Goal: Communication & Community: Participate in discussion

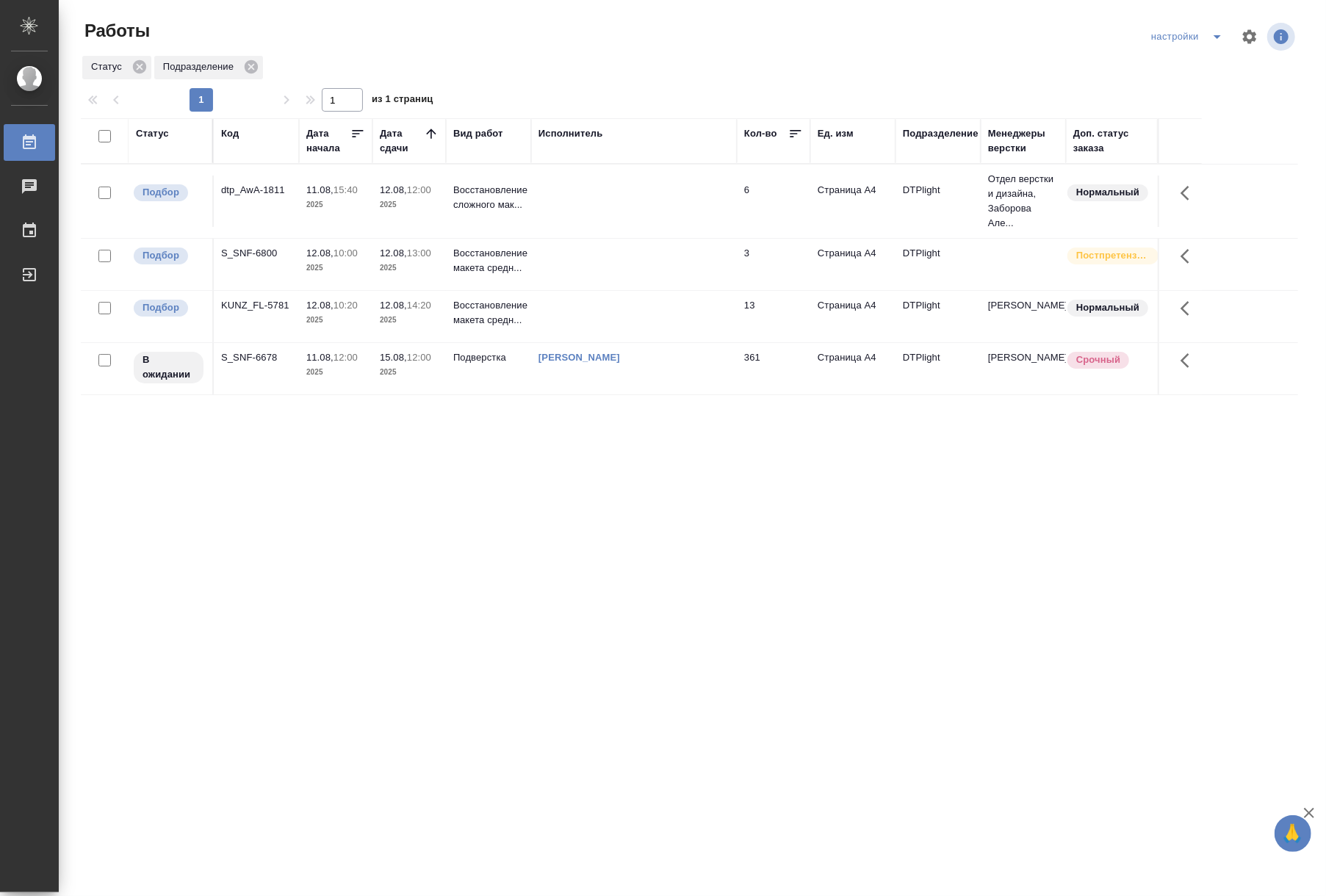
click at [492, 227] on td "Подверстка" at bounding box center [488, 201] width 85 height 51
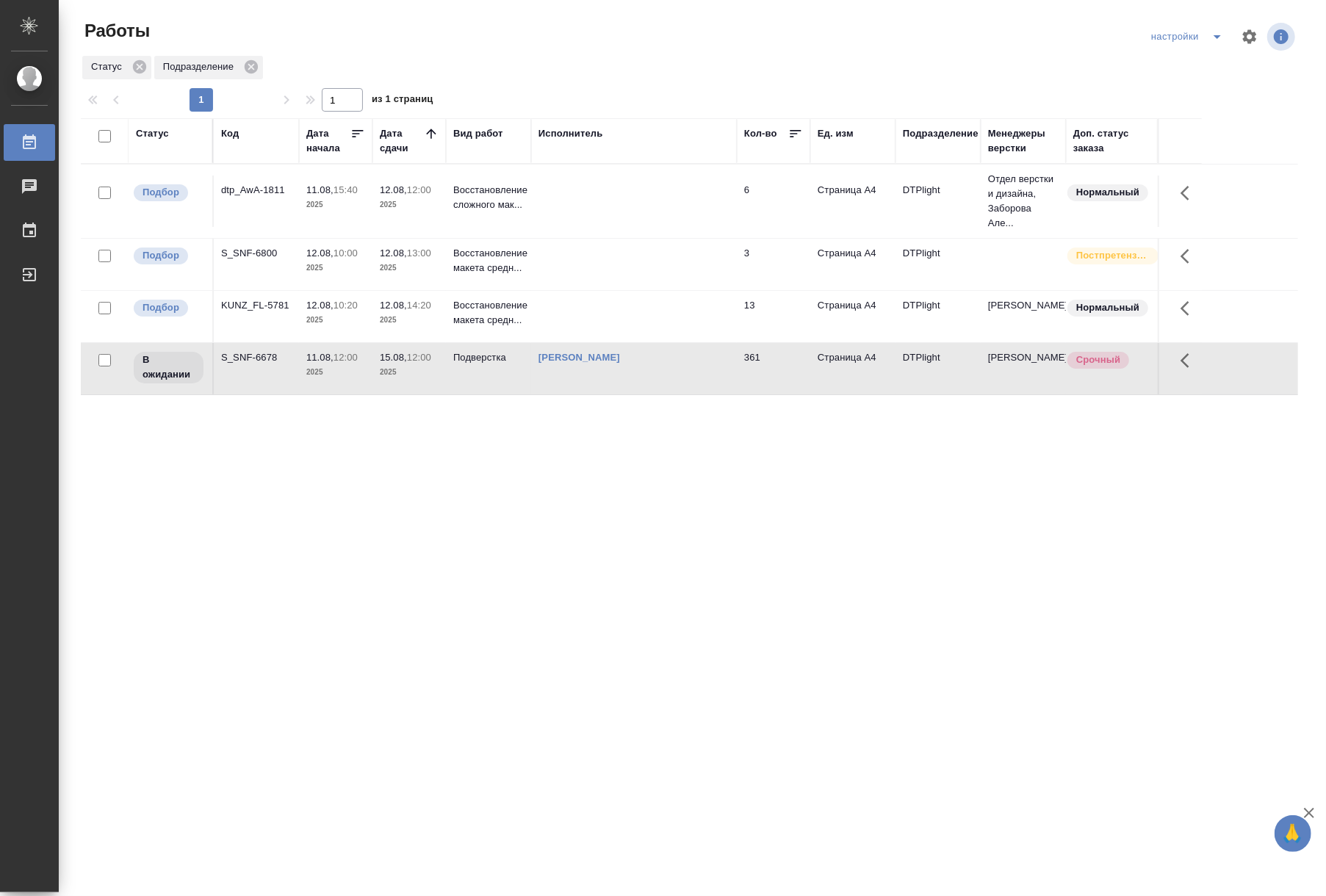
click at [492, 227] on td "Подверстка" at bounding box center [488, 201] width 85 height 51
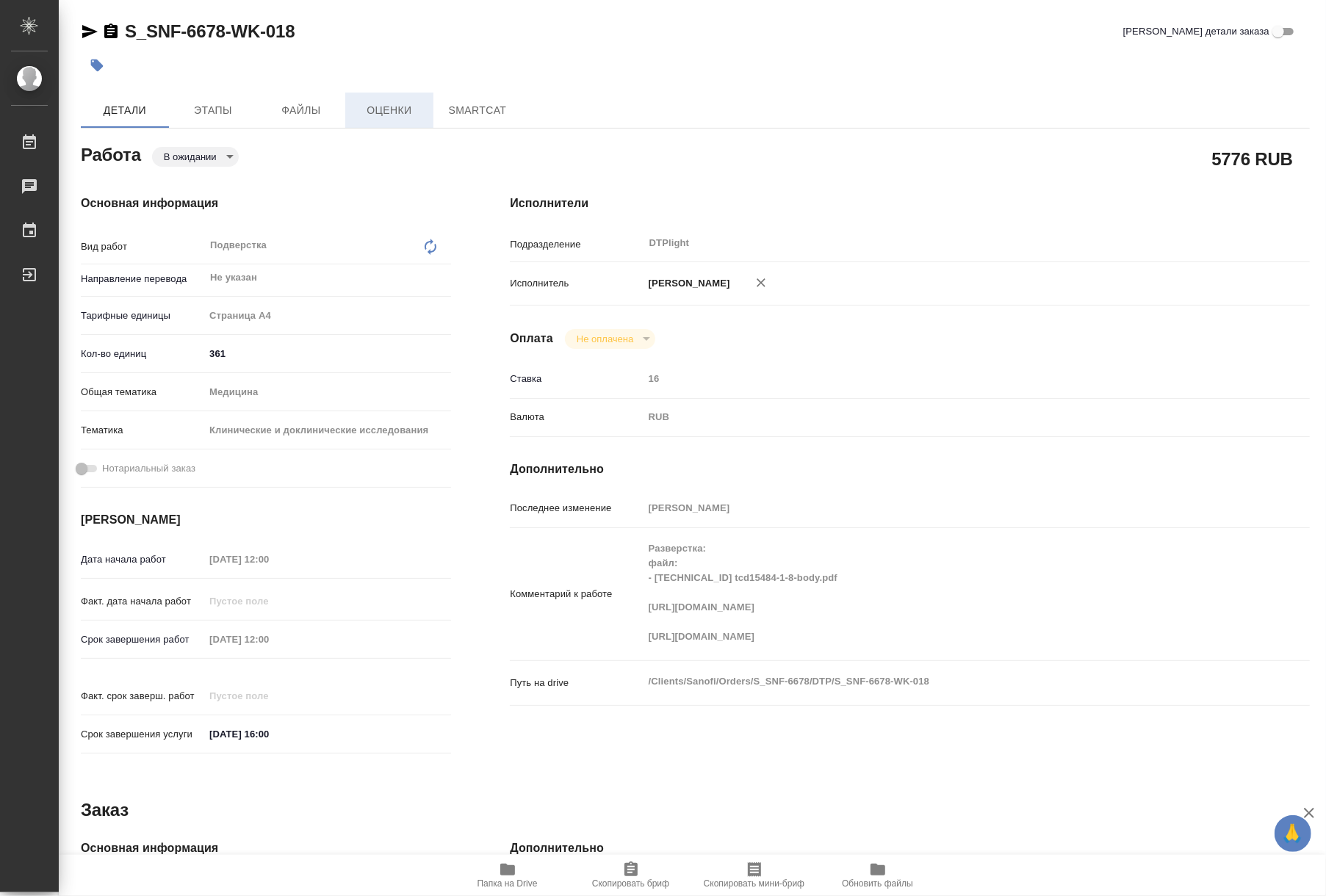
type textarea "x"
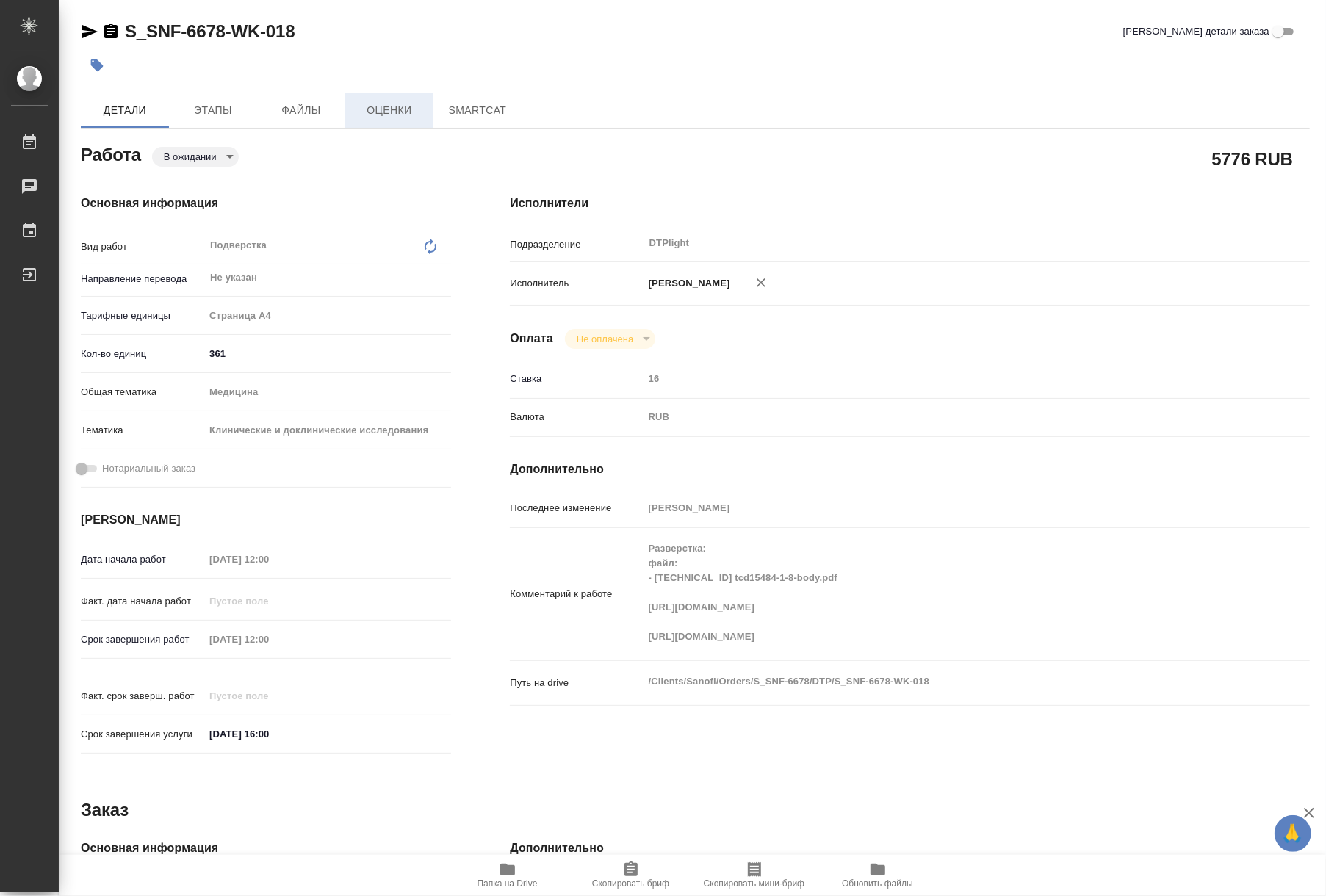
type textarea "x"
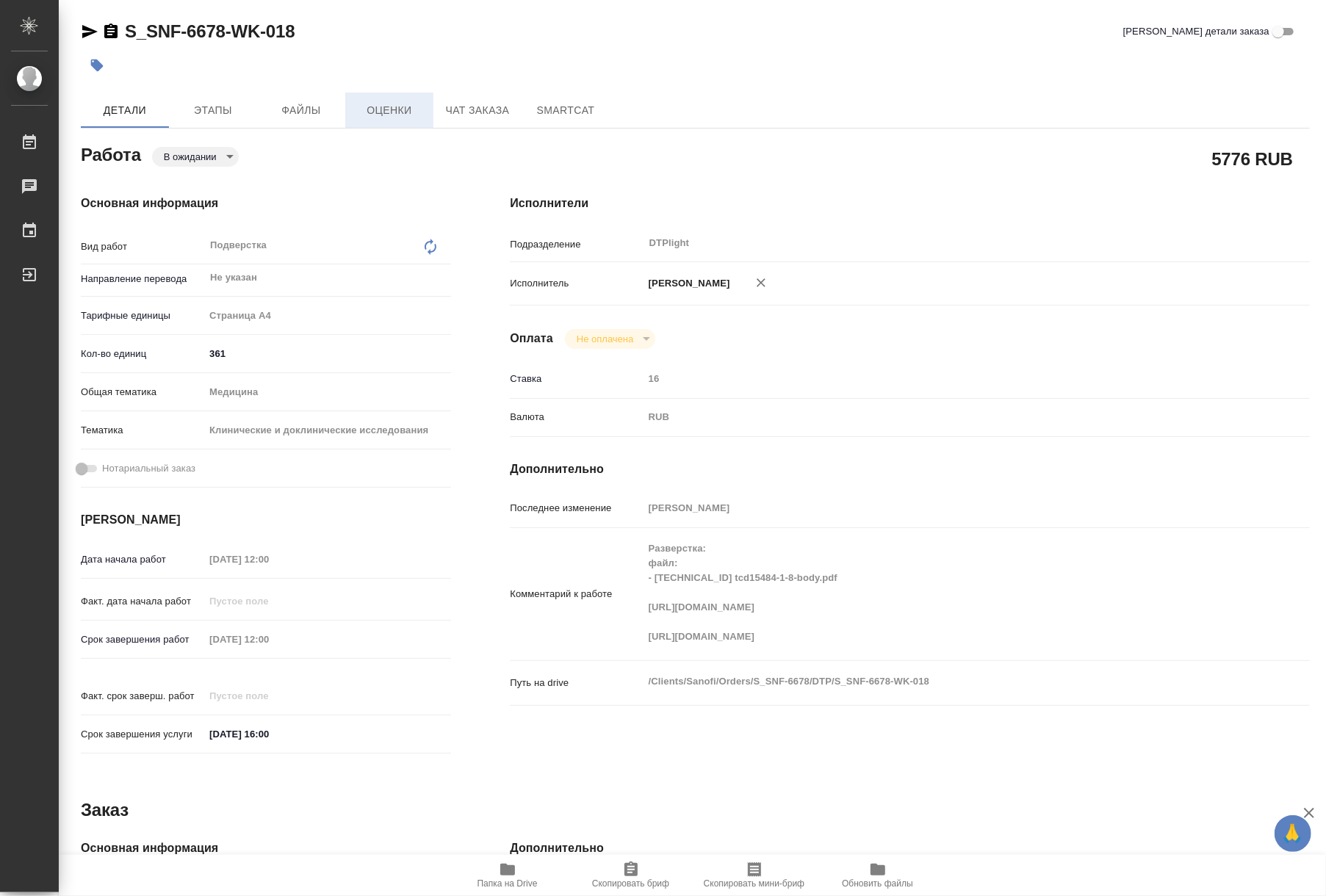
type textarea "x"
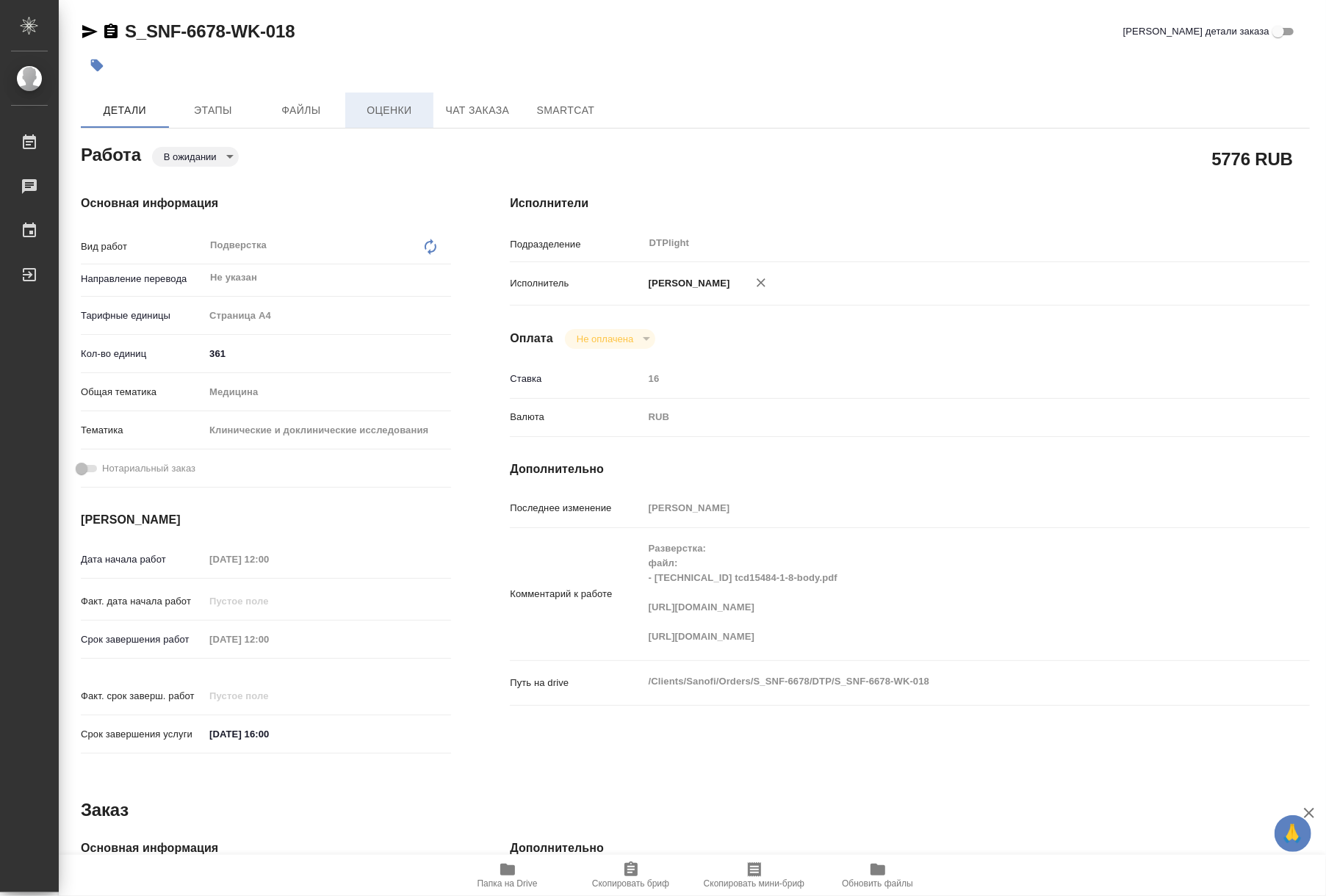
type textarea "x"
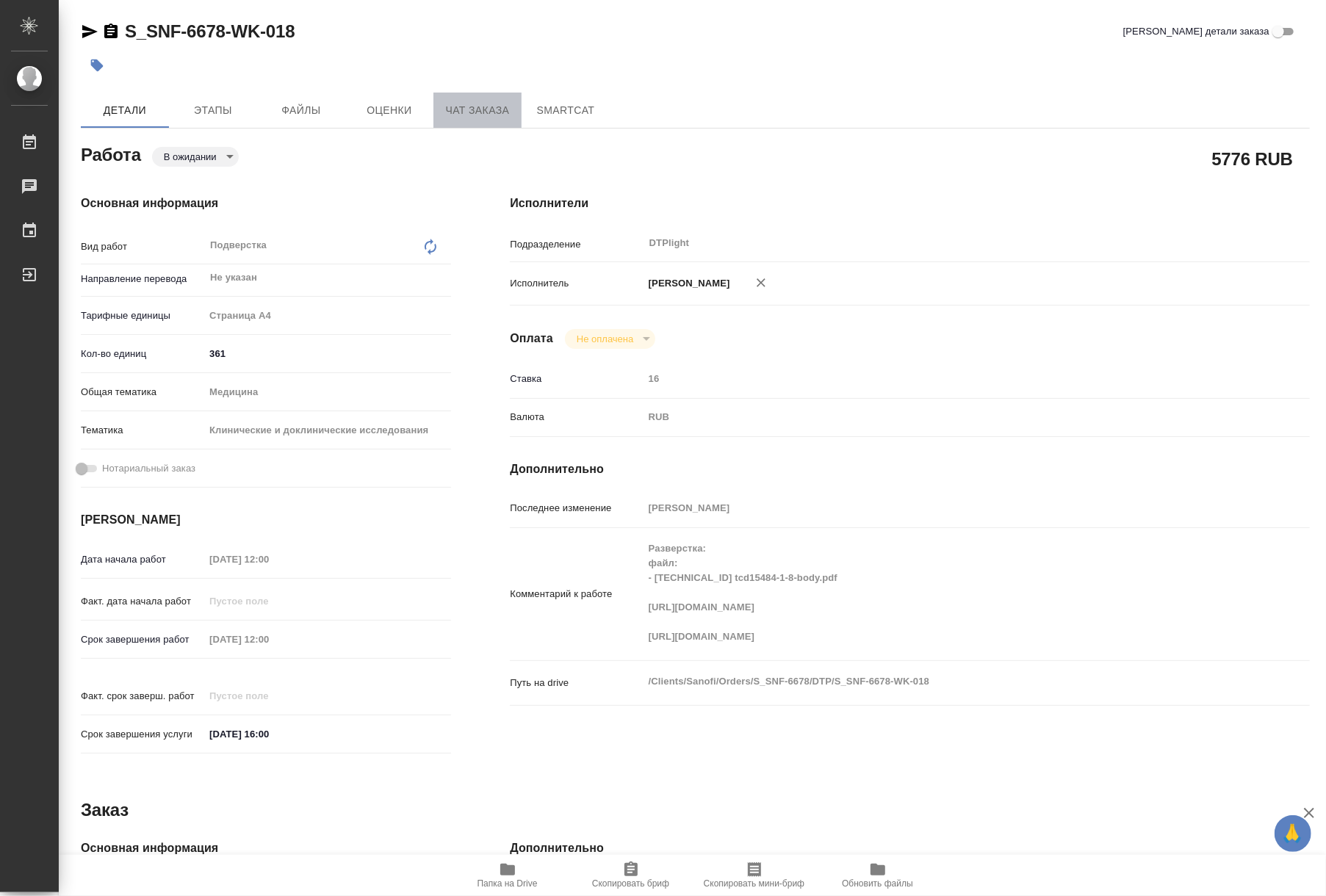
click at [446, 107] on span "Чат заказа" at bounding box center [477, 111] width 71 height 19
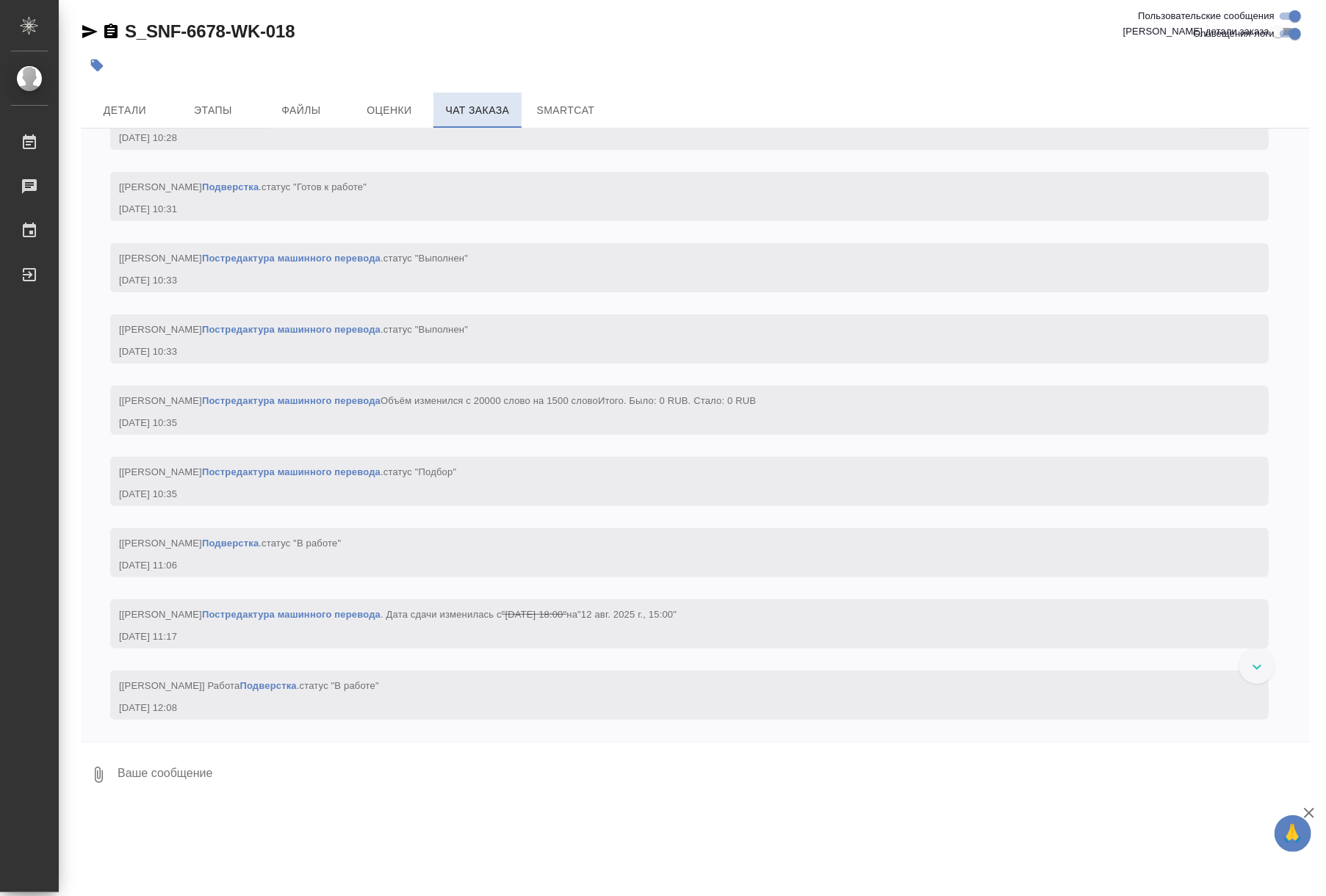
scroll to position [25306, 0]
click at [258, 548] on link "Подверстка" at bounding box center [230, 542] width 57 height 11
click at [133, 115] on span "Детали" at bounding box center [124, 111] width 71 height 19
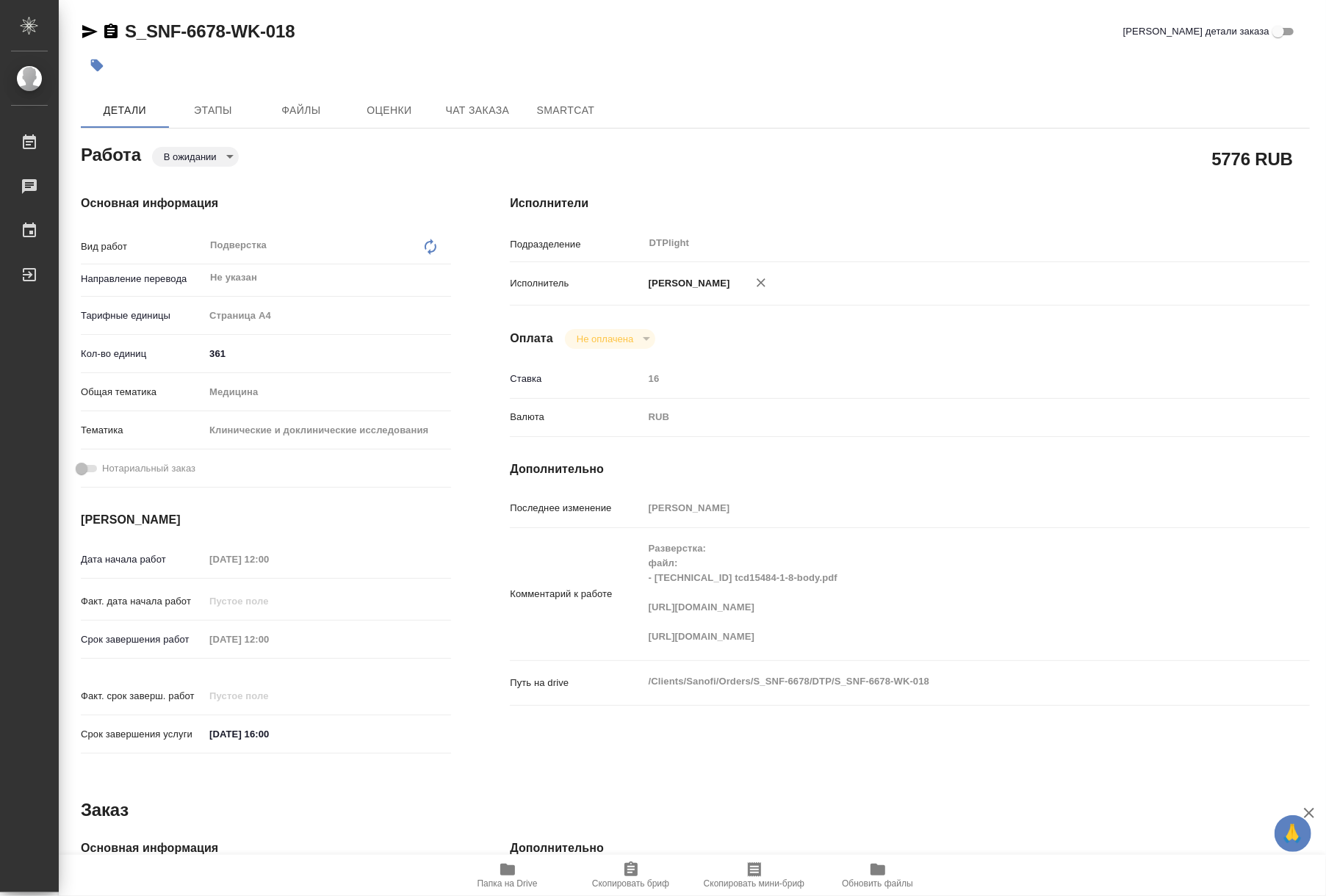
type textarea "x"
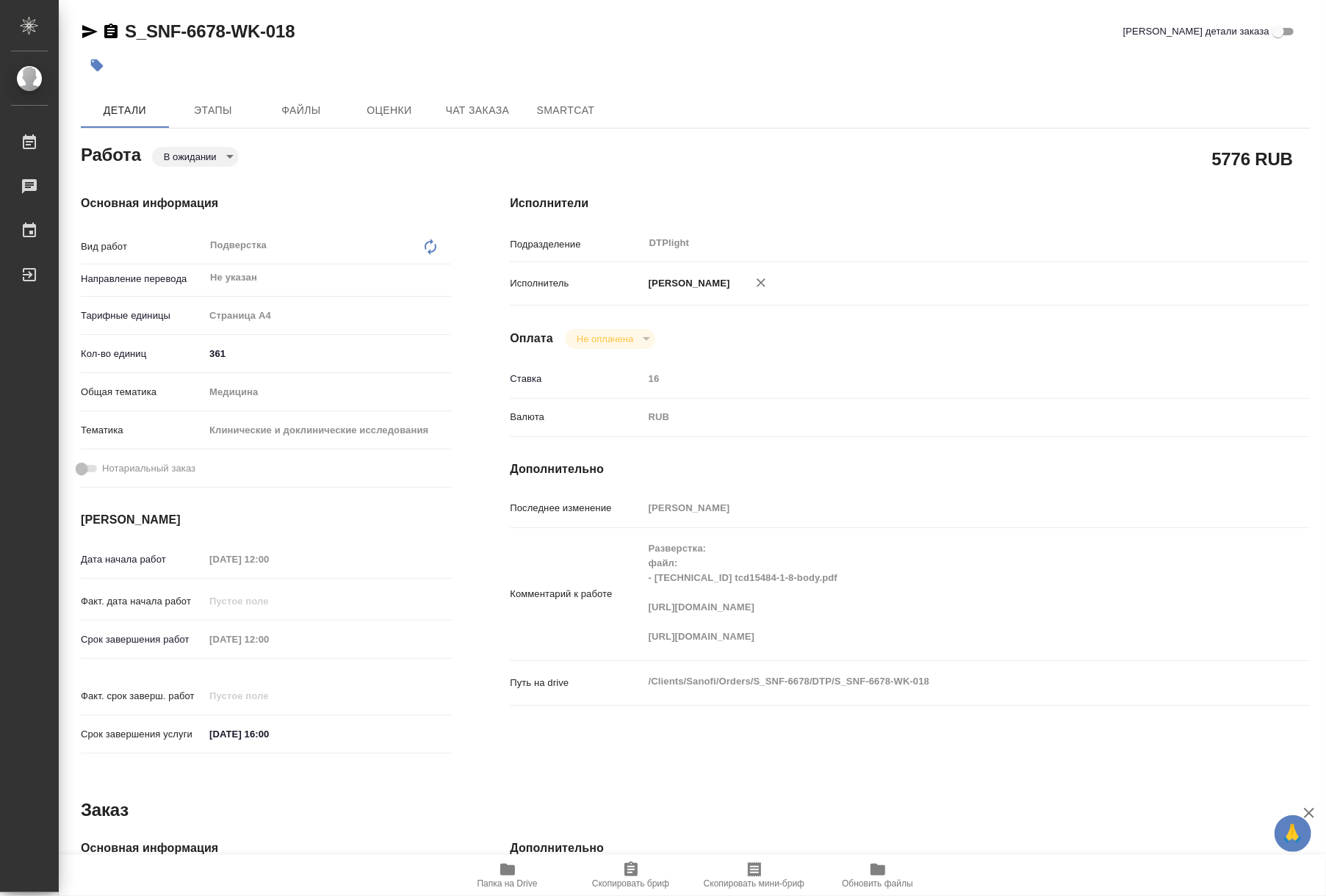
type textarea "x"
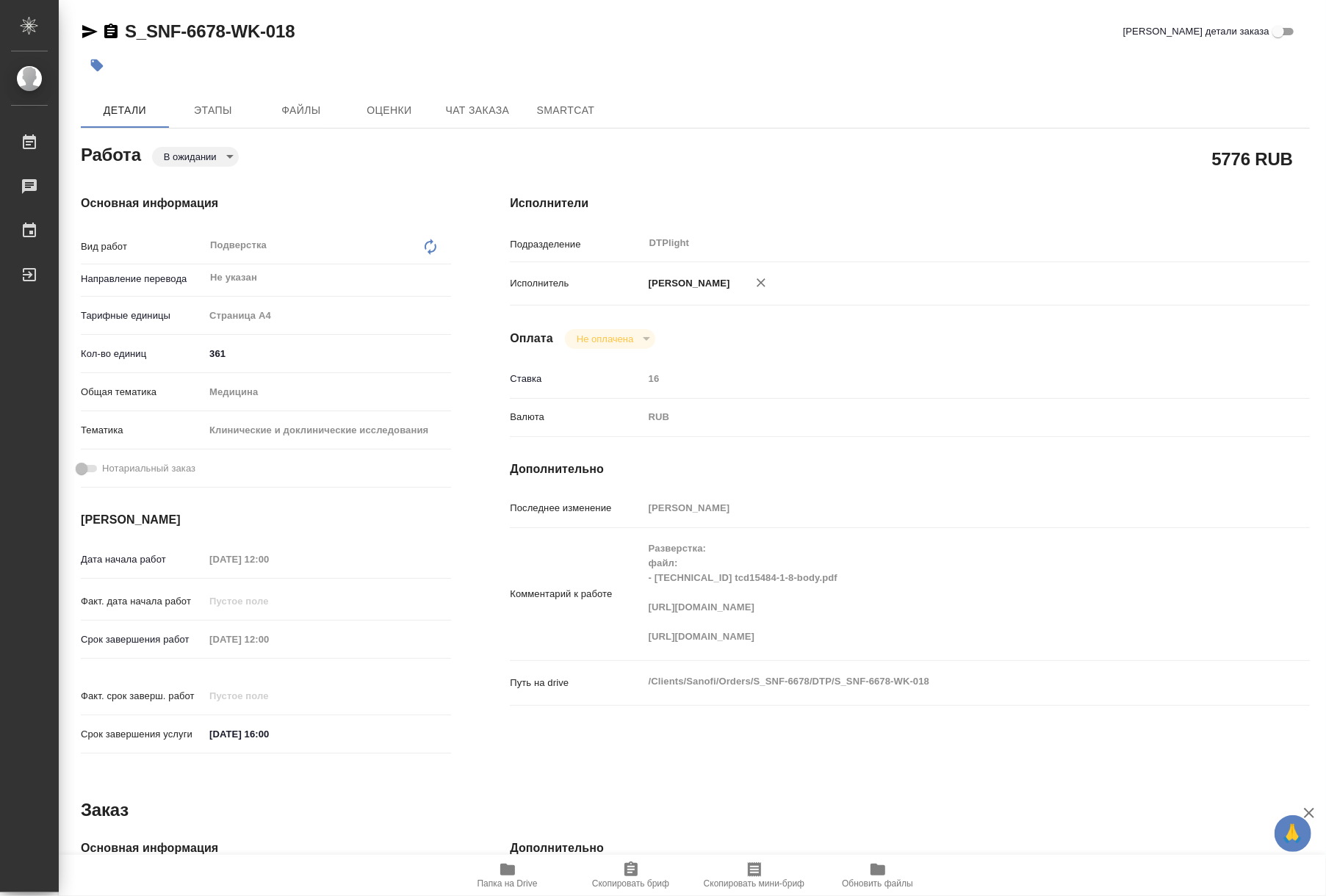
type textarea "x"
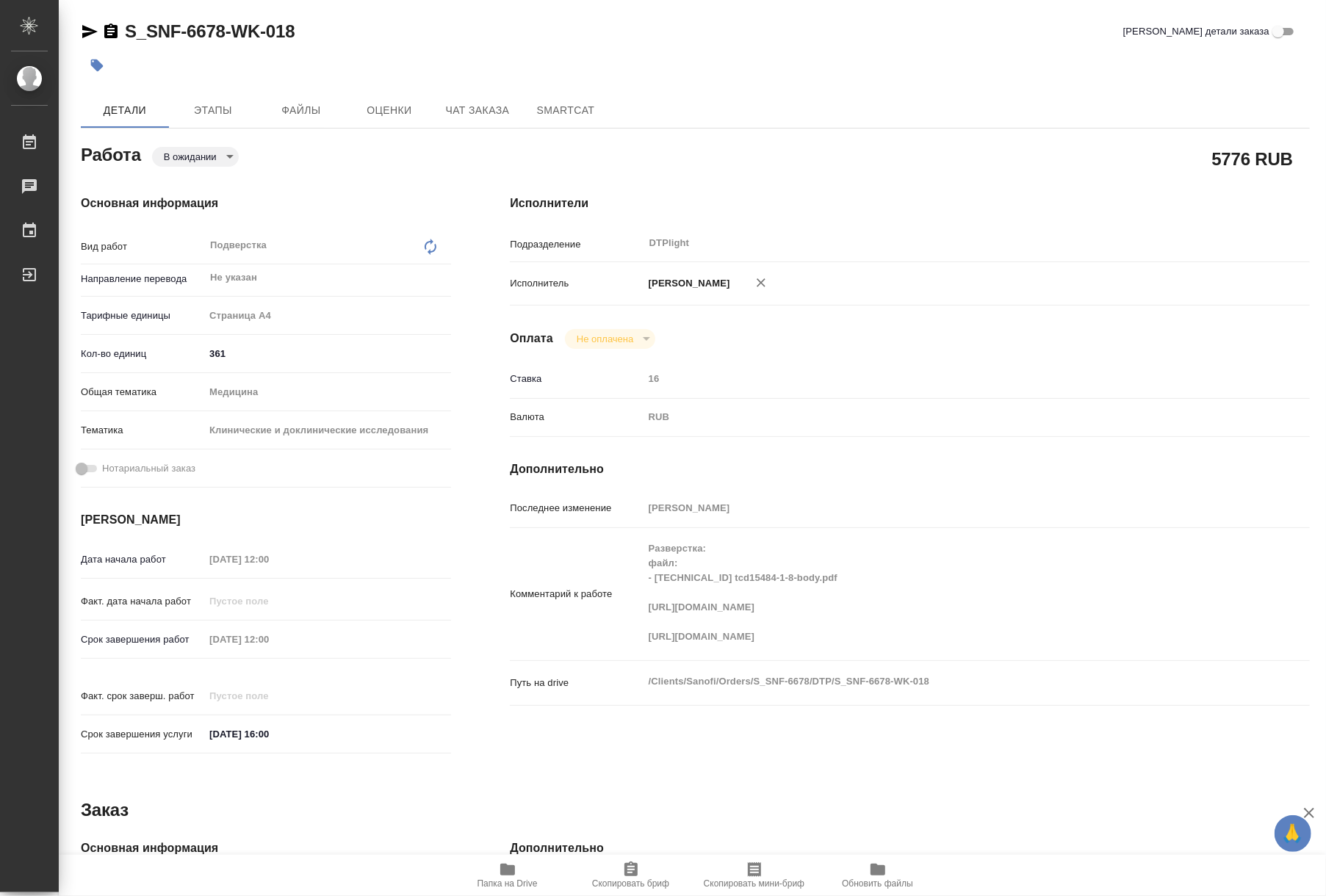
click at [514, 871] on icon "button" at bounding box center [507, 870] width 14 height 12
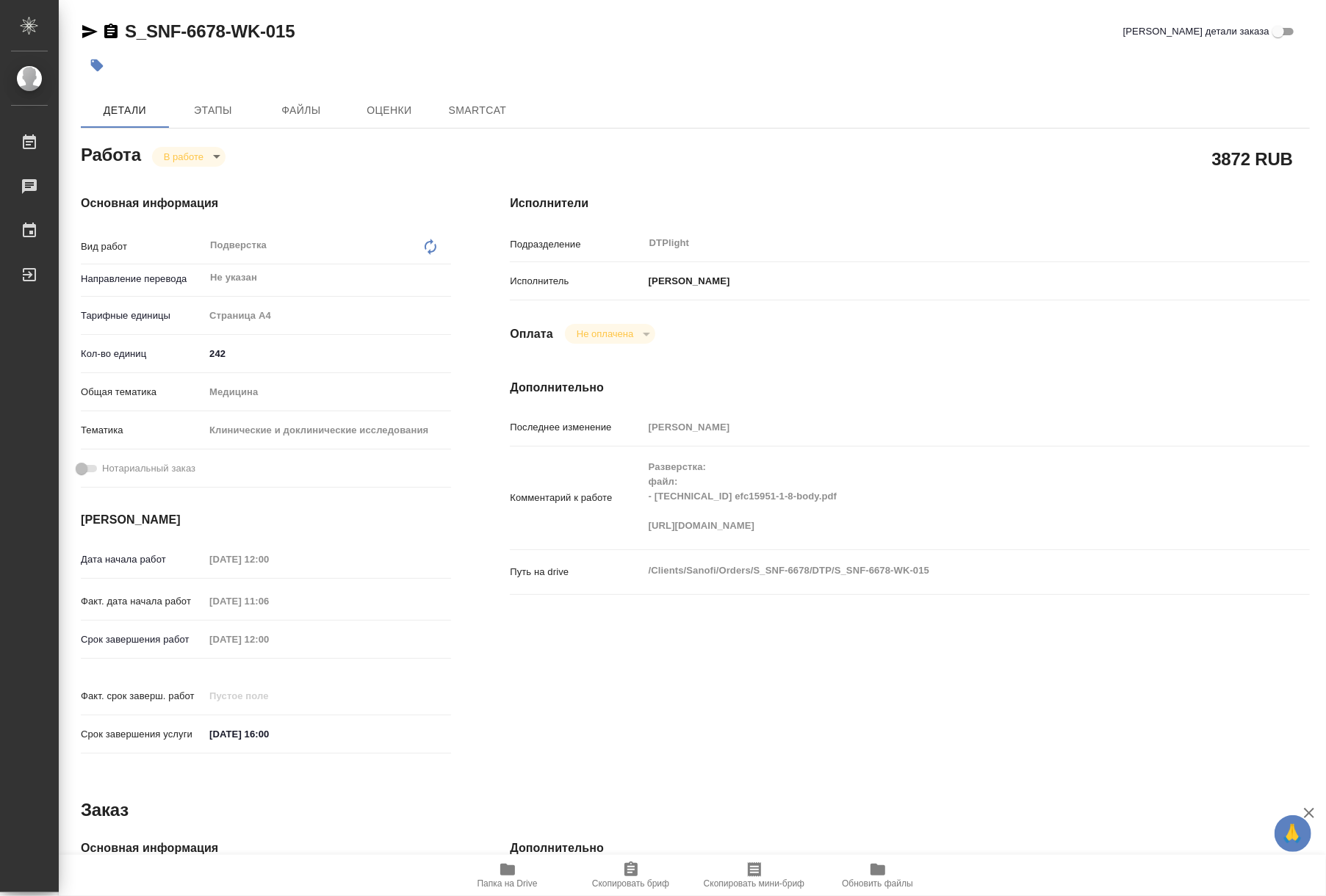
type textarea "x"
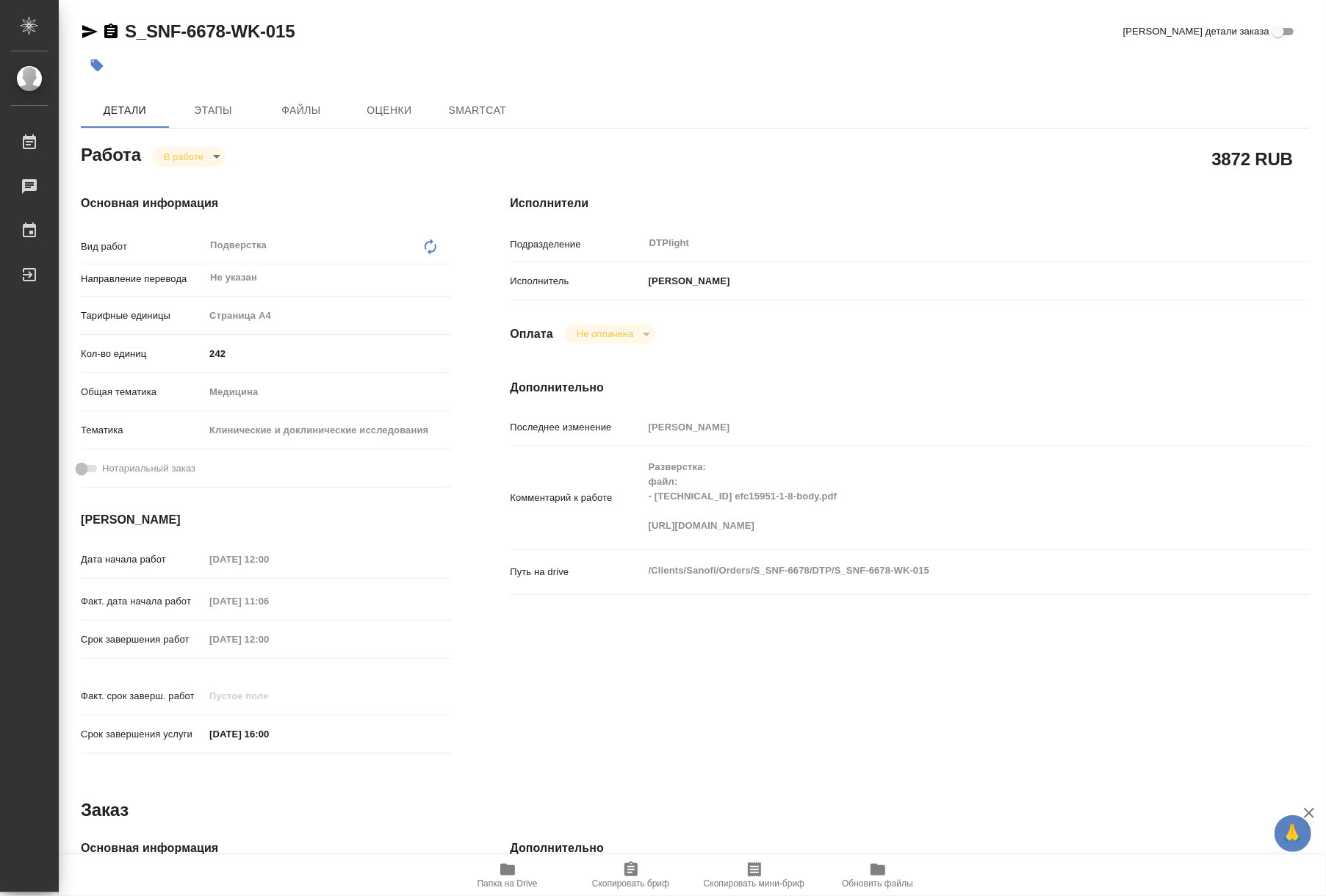
type textarea "x"
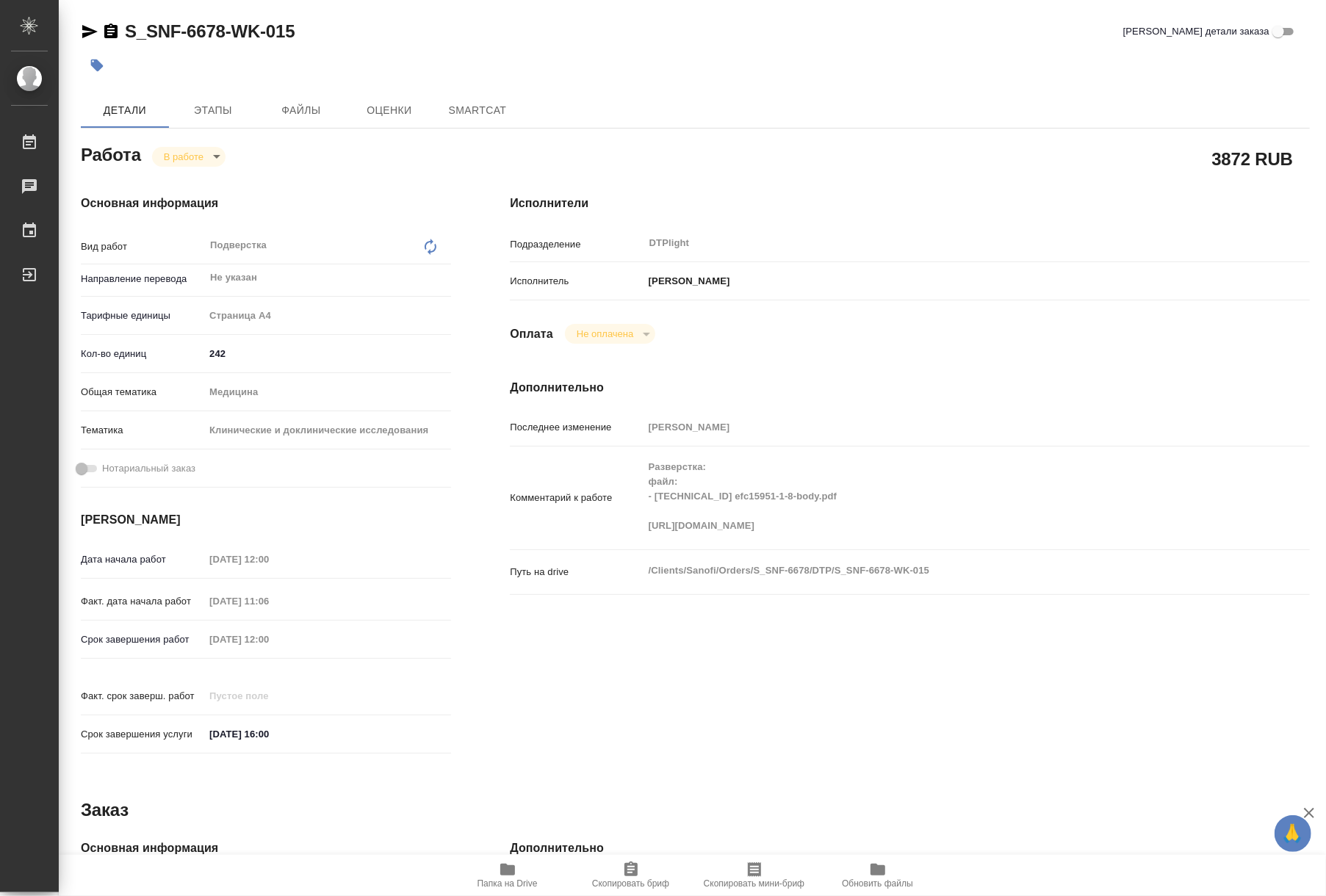
type textarea "x"
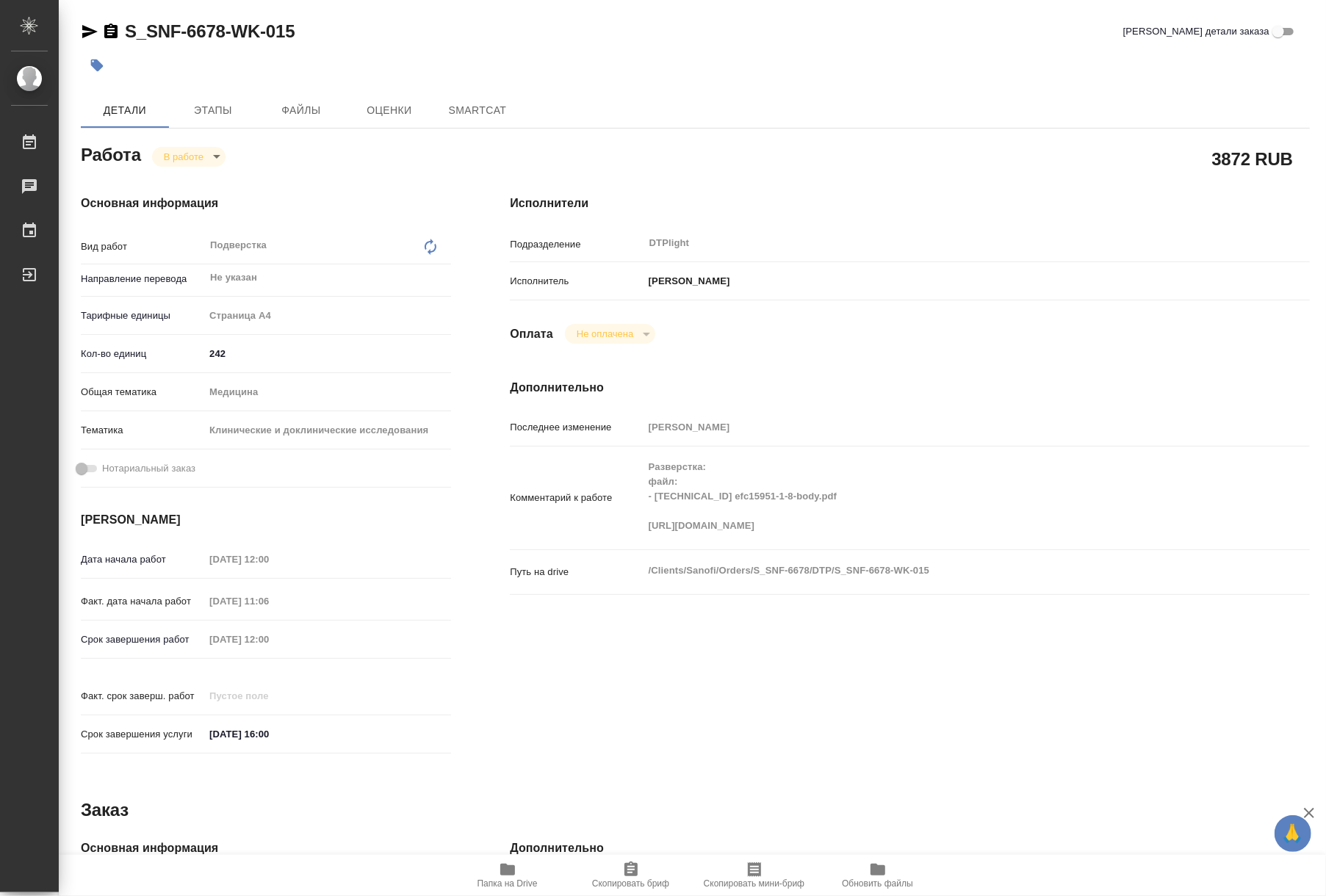
type textarea "x"
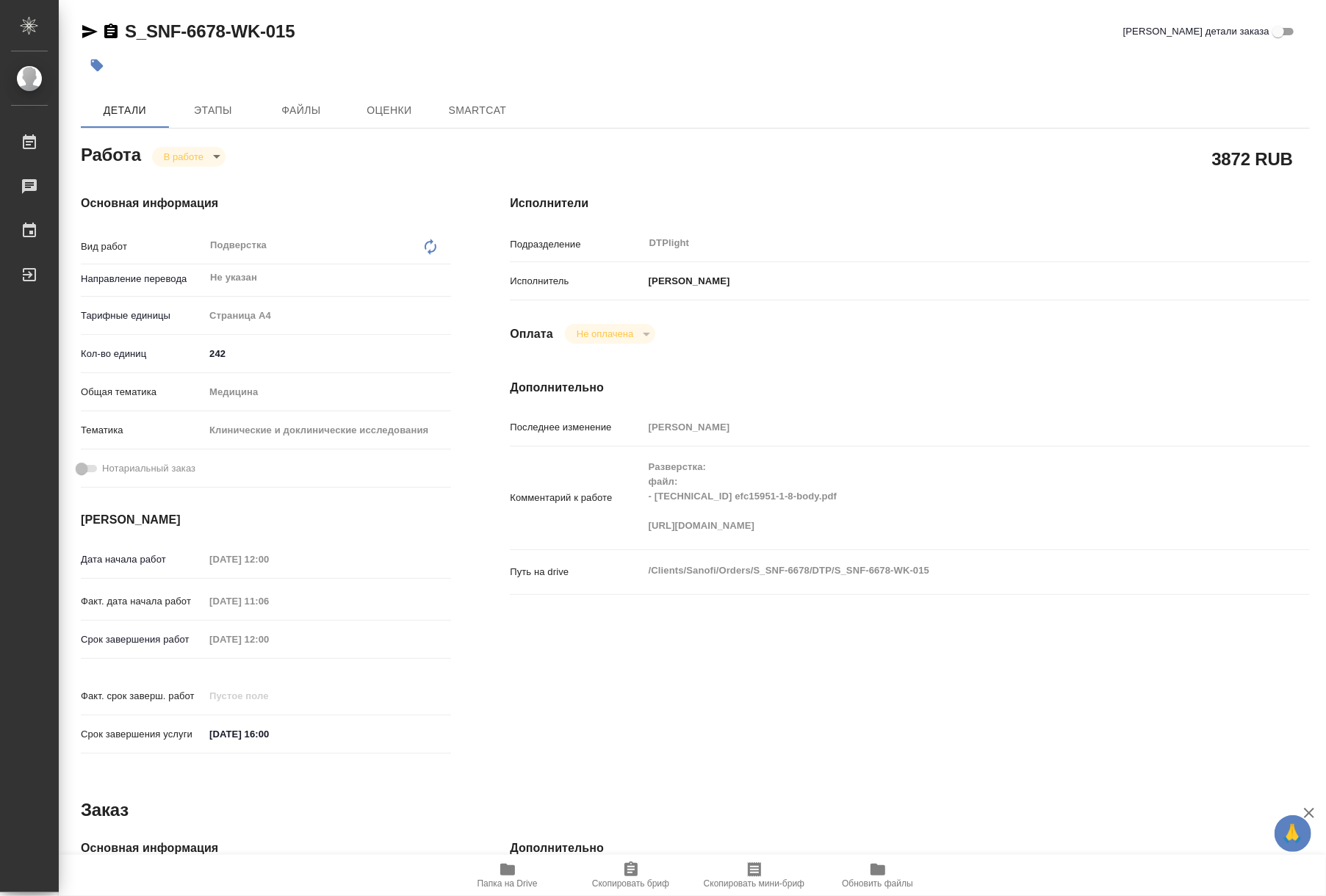
type textarea "x"
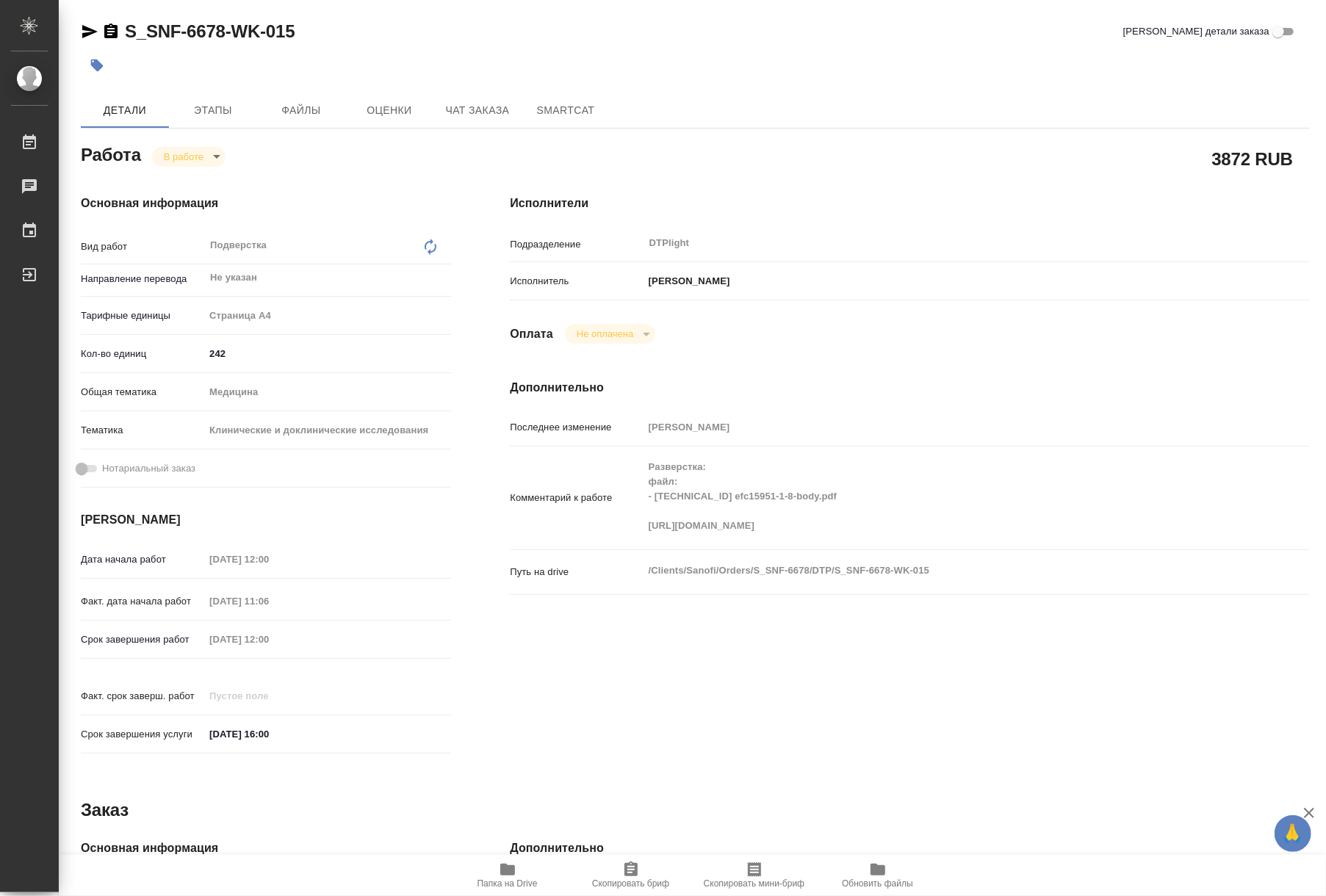
type textarea "x"
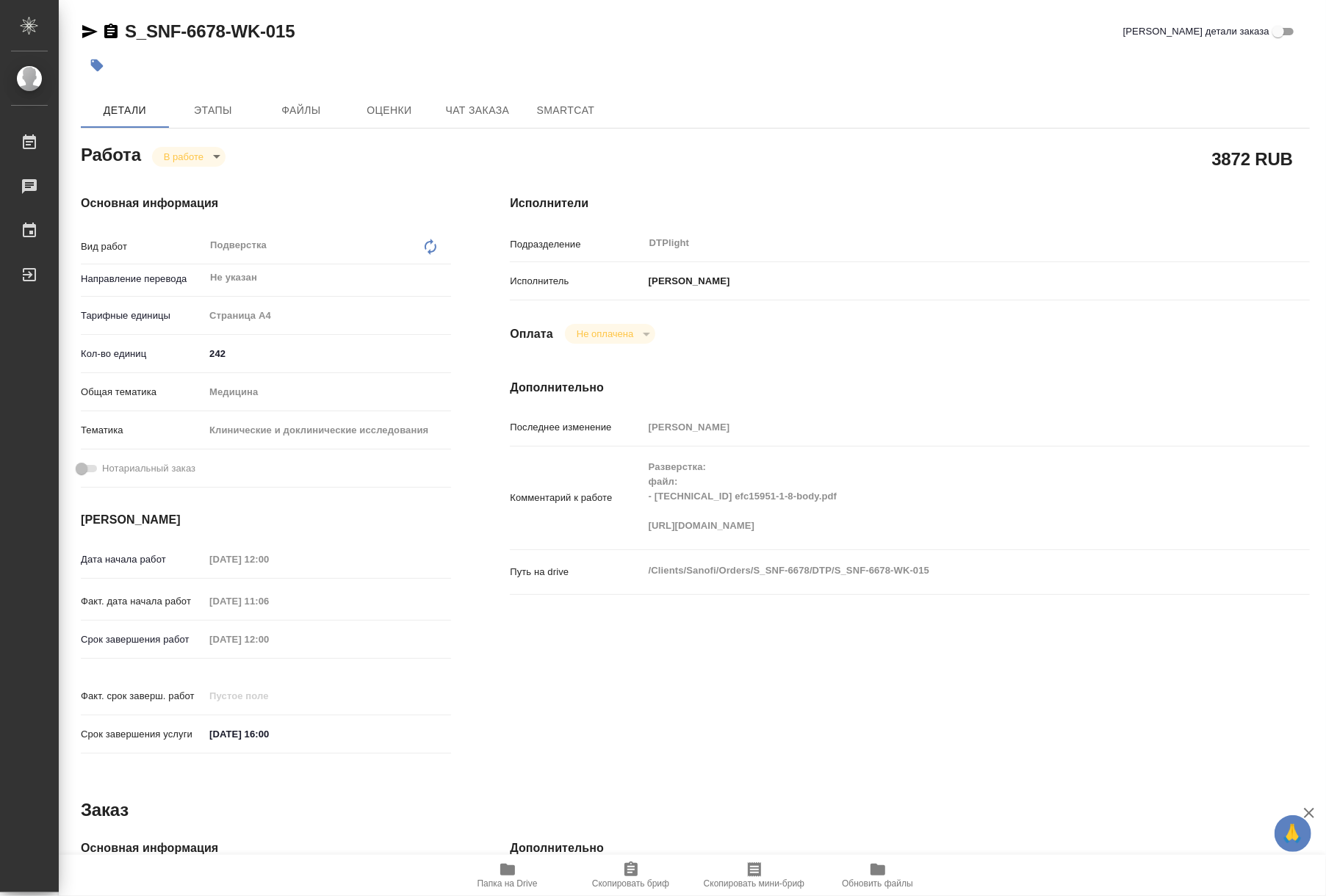
type textarea "x"
